Goal: Information Seeking & Learning: Learn about a topic

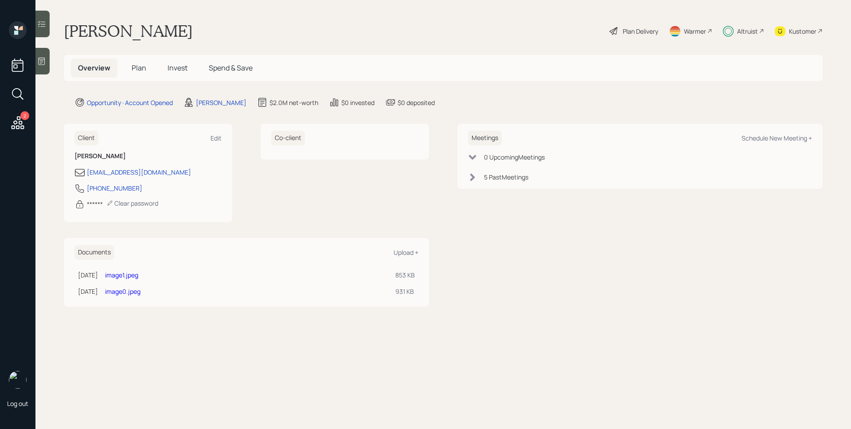
click at [172, 67] on span "Invest" at bounding box center [178, 68] width 20 height 10
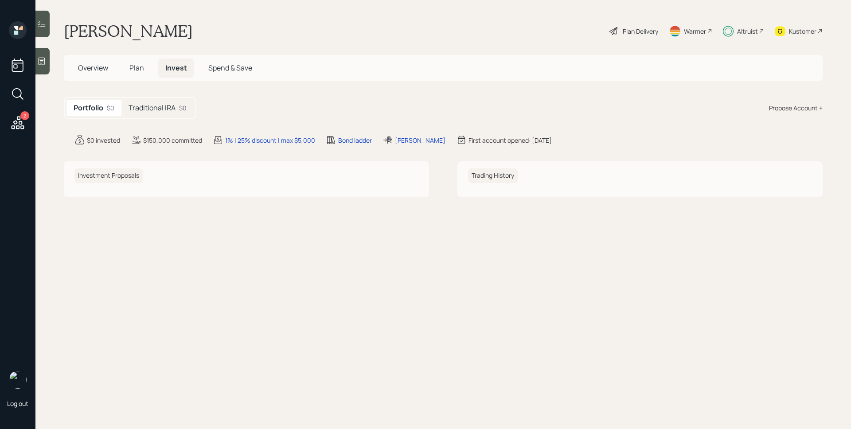
click at [154, 107] on h5 "Traditional IRA" at bounding box center [152, 108] width 47 height 8
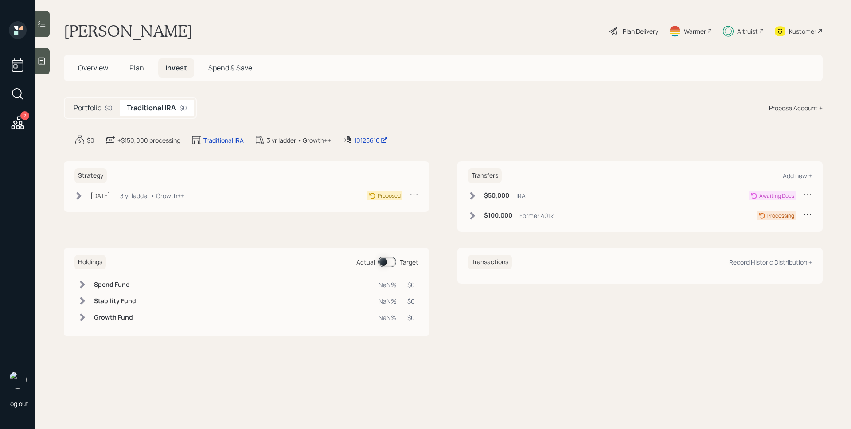
click at [468, 196] on div "Transfers Add new + $50,000 IRA Awaiting Docs $100,000 Former 401k Processing" at bounding box center [639, 196] width 365 height 70
click at [473, 195] on icon at bounding box center [472, 196] width 5 height 8
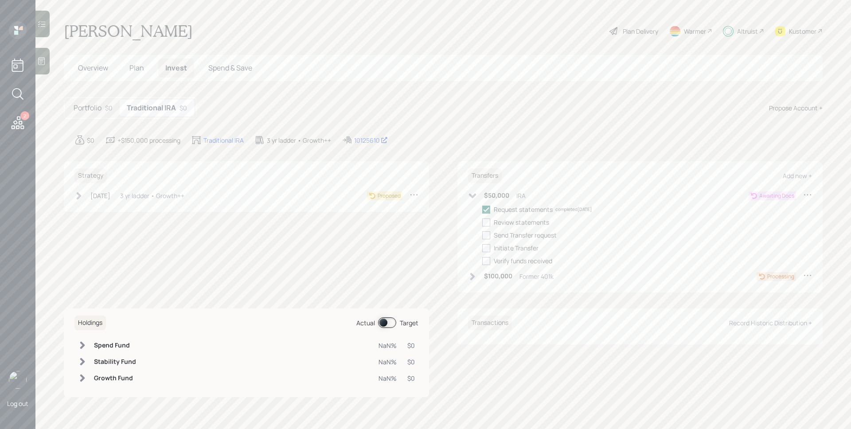
click at [473, 195] on icon at bounding box center [473, 195] width 8 height 5
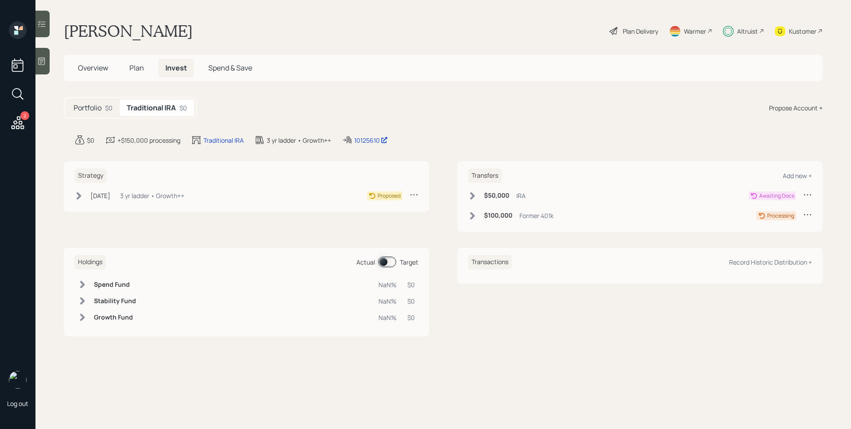
click at [476, 218] on icon at bounding box center [472, 215] width 9 height 9
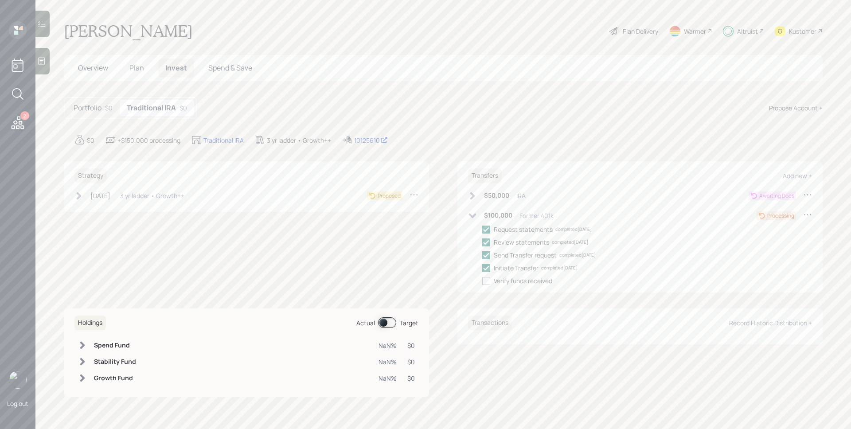
click at [476, 218] on icon at bounding box center [472, 215] width 9 height 9
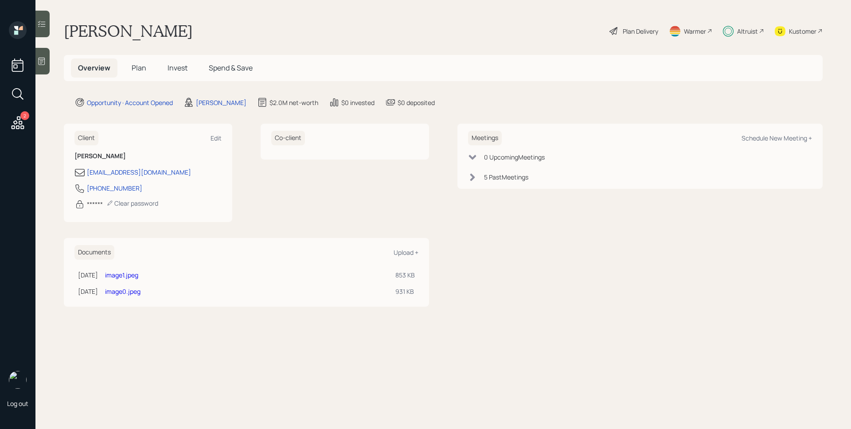
click at [144, 68] on span "Plan" at bounding box center [139, 68] width 15 height 10
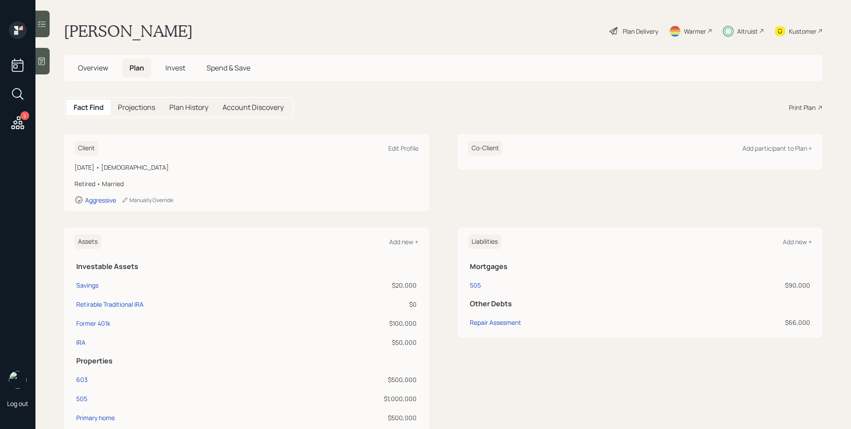
click at [614, 28] on div "Plan Delivery" at bounding box center [634, 31] width 51 height 20
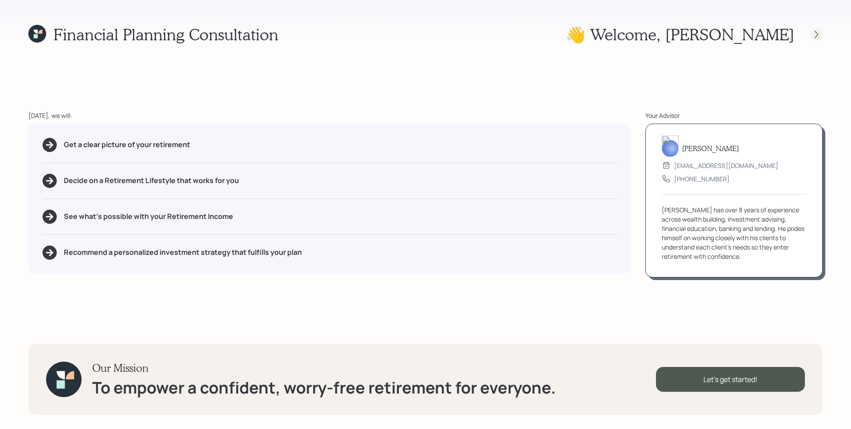
click at [813, 34] on icon at bounding box center [816, 34] width 9 height 9
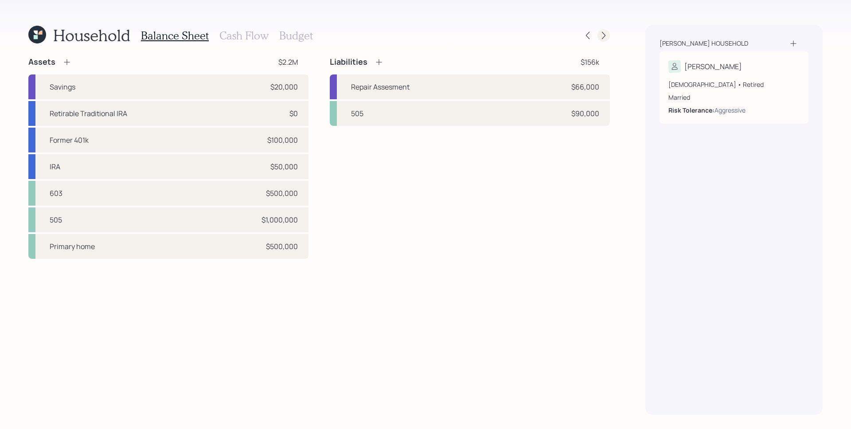
click at [601, 37] on icon at bounding box center [603, 35] width 9 height 9
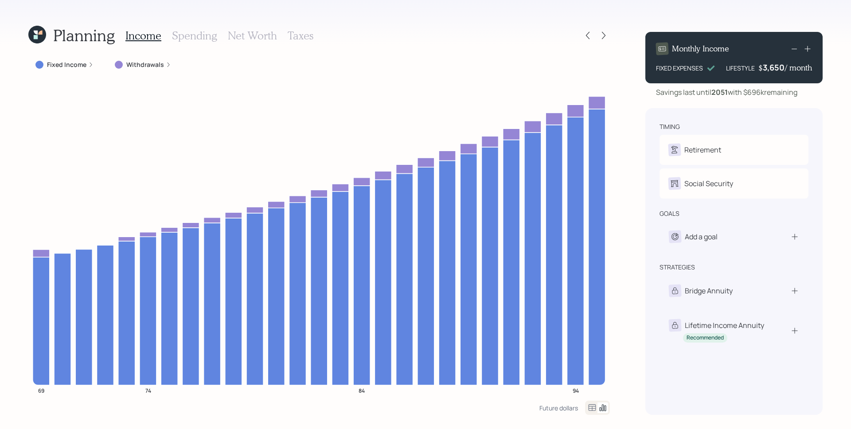
click at [150, 68] on label "Withdrawals" at bounding box center [145, 64] width 38 height 9
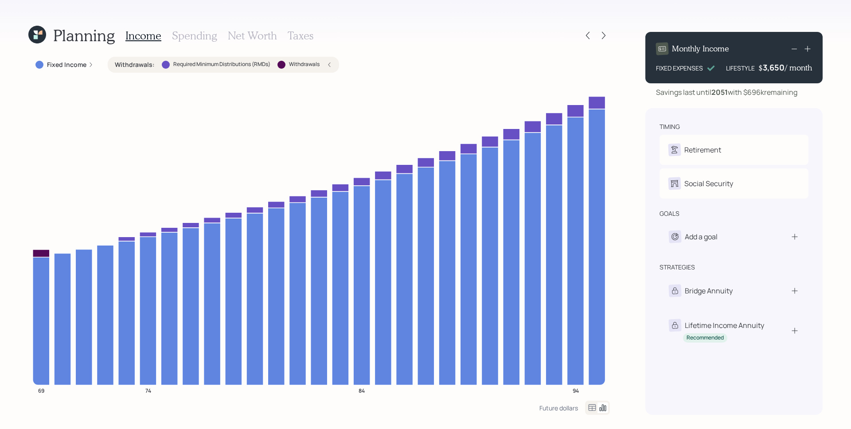
click at [337, 65] on div "Withdrawals : Required Minimum Distributions (RMDs) Withdrawals" at bounding box center [223, 65] width 231 height 16
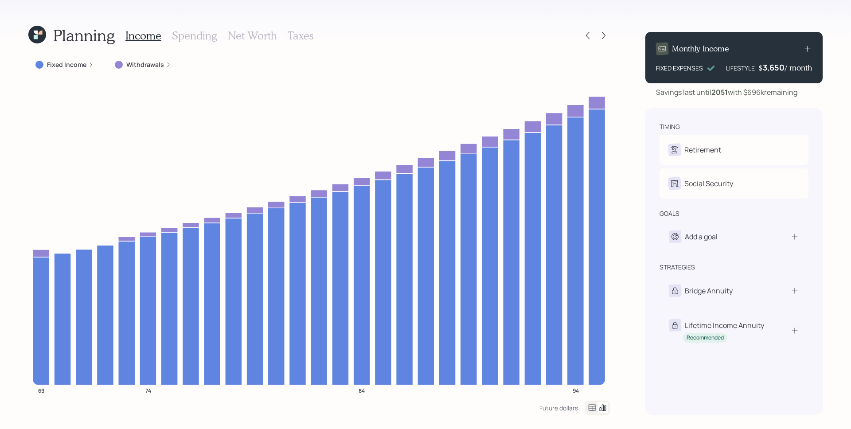
click at [190, 33] on h3 "Spending" at bounding box center [194, 35] width 45 height 13
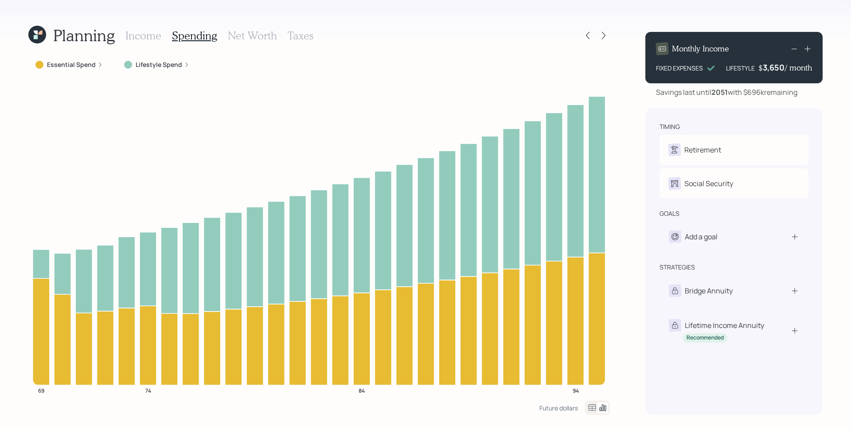
click at [173, 65] on label "Lifestyle Spend" at bounding box center [159, 64] width 47 height 9
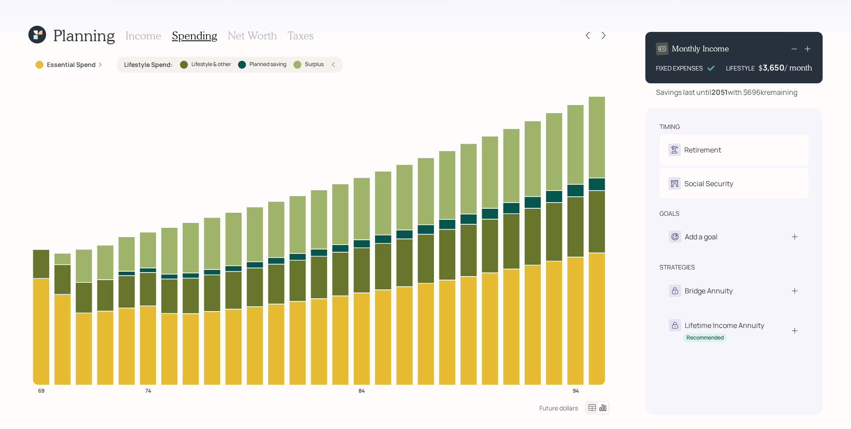
click at [173, 65] on div "Lifestyle Spend : Lifestyle & other Planned saving Surplus" at bounding box center [230, 64] width 212 height 9
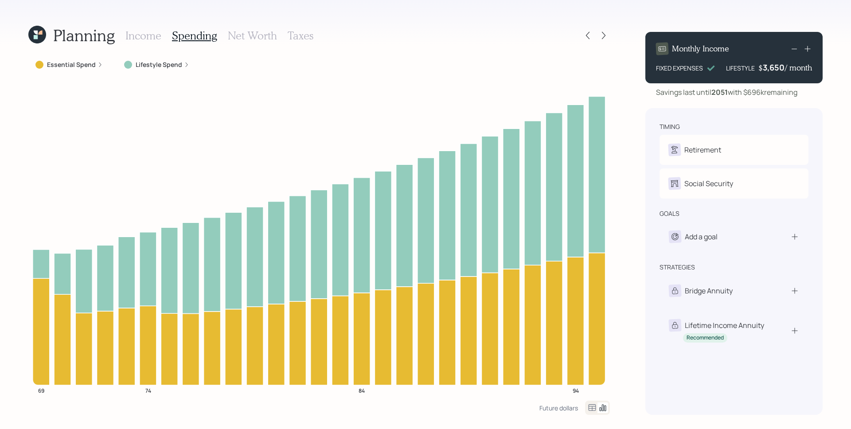
click at [272, 36] on h3 "Net Worth" at bounding box center [252, 35] width 49 height 13
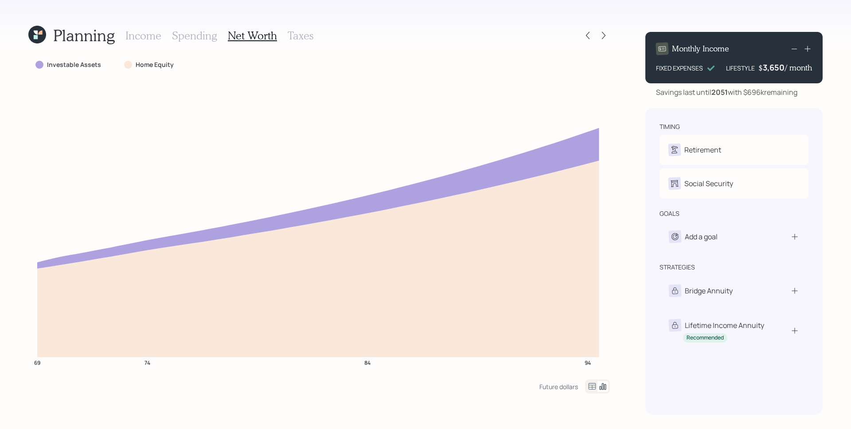
click at [290, 36] on h3 "Taxes" at bounding box center [301, 35] width 26 height 13
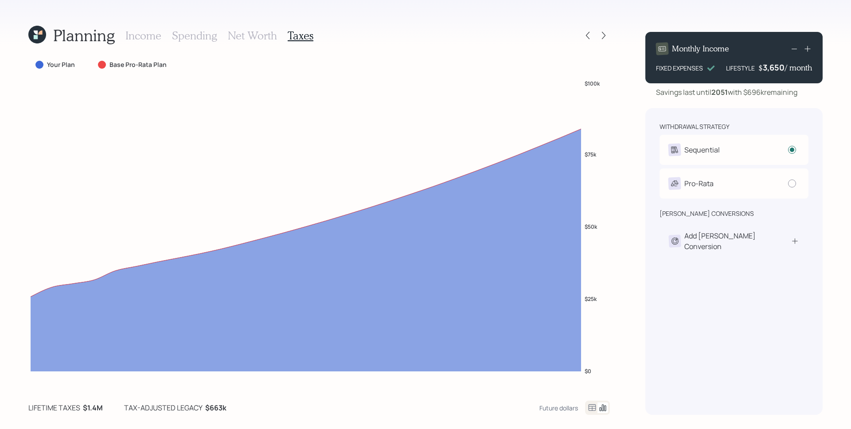
click at [157, 33] on h3 "Income" at bounding box center [143, 35] width 36 height 13
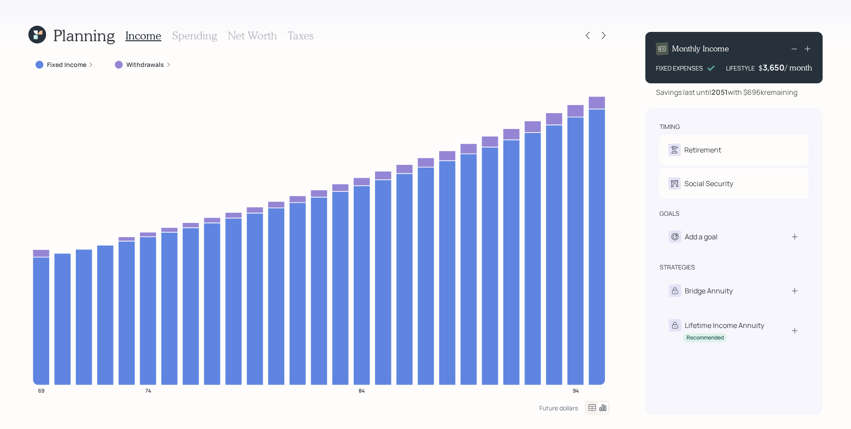
click at [31, 27] on icon at bounding box center [37, 35] width 18 height 18
